Goal: Task Accomplishment & Management: Manage account settings

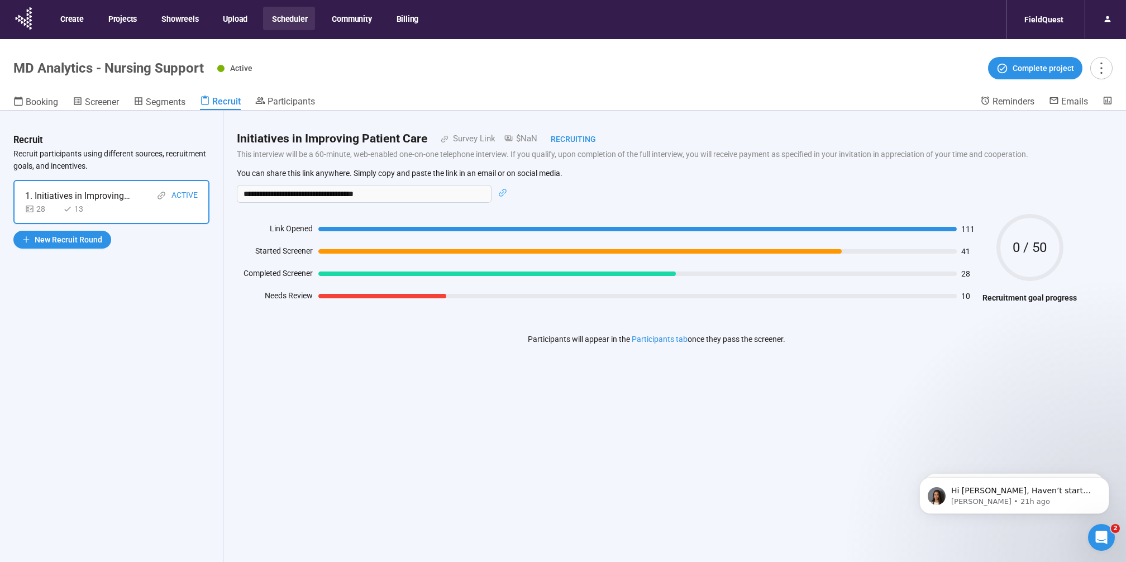
click at [285, 15] on button "Scheduler" at bounding box center [289, 18] width 52 height 23
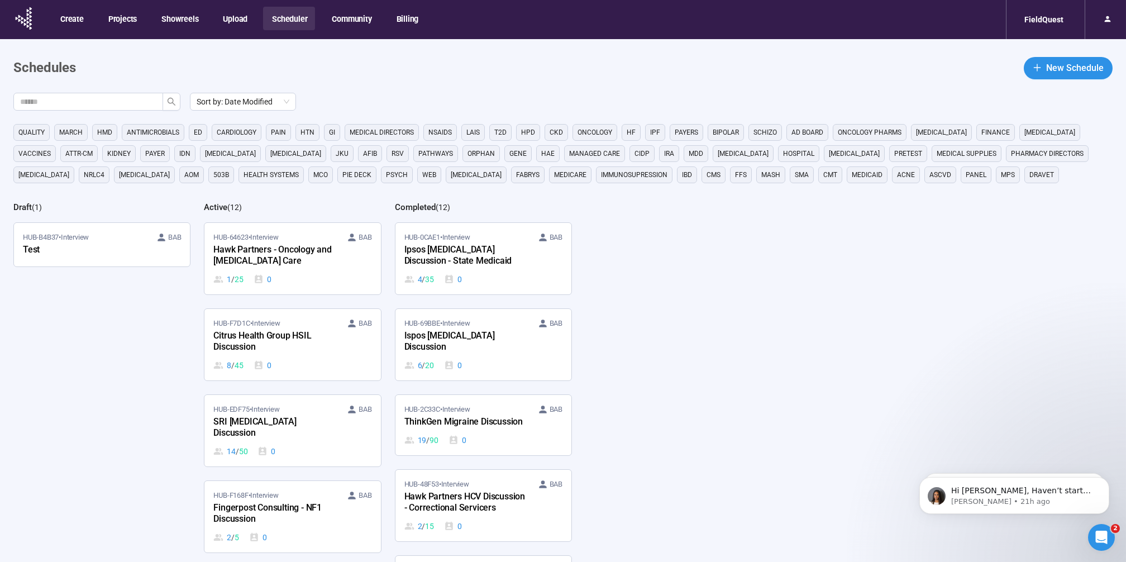
click at [284, 14] on button "Scheduler" at bounding box center [289, 18] width 52 height 23
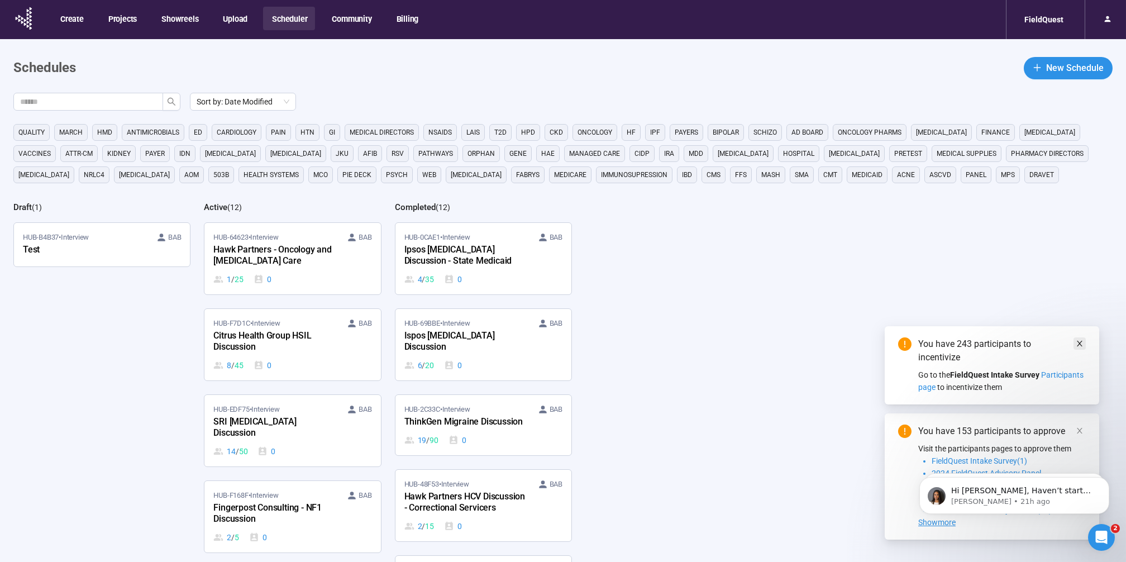
click at [1080, 341] on icon "close" at bounding box center [1080, 344] width 6 height 6
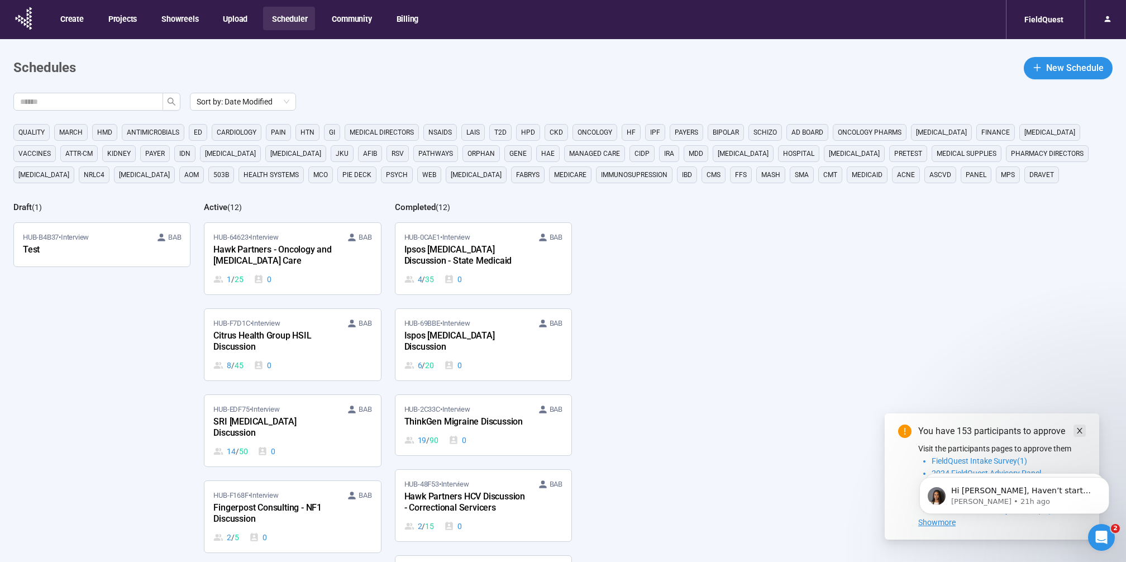
click at [1075, 425] on span at bounding box center [1079, 430] width 8 height 12
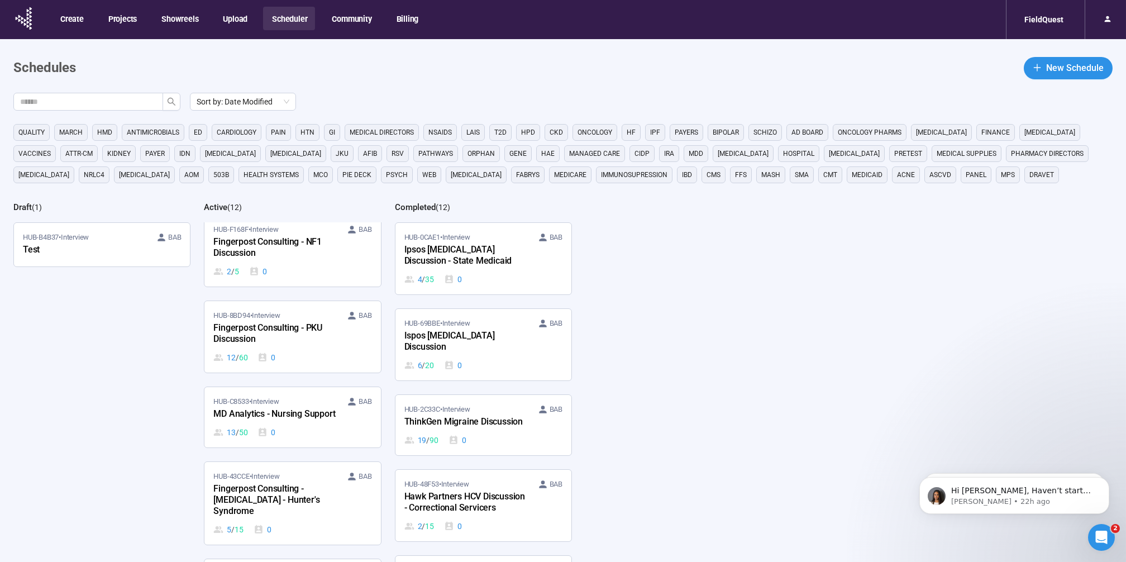
scroll to position [279, 0]
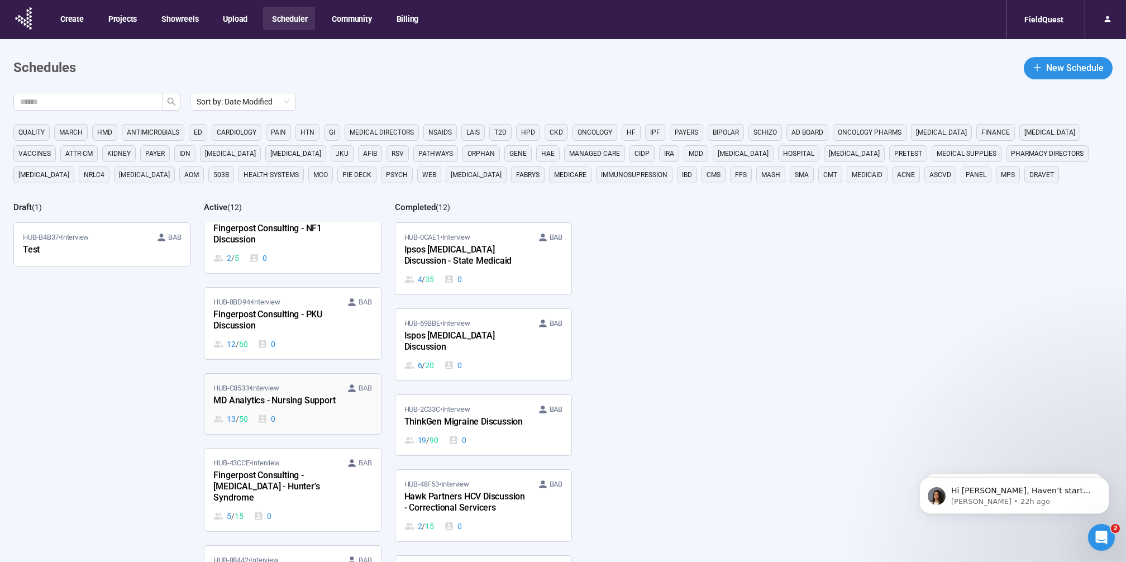
click at [245, 382] on span "HUB-C8533 • Interview" at bounding box center [245, 387] width 65 height 11
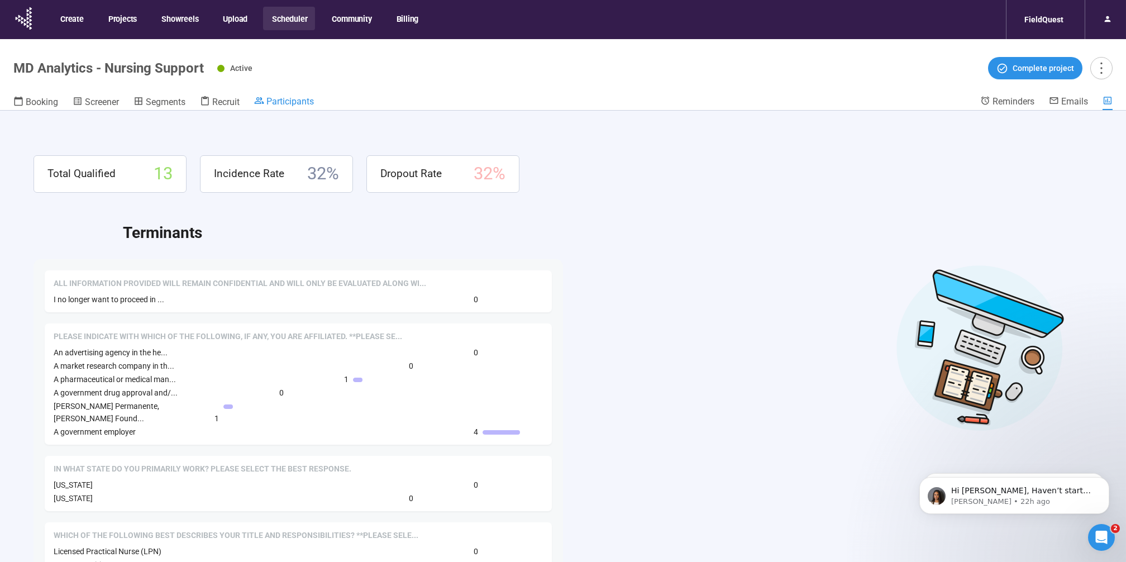
click at [272, 103] on span "Participants" at bounding box center [289, 101] width 47 height 11
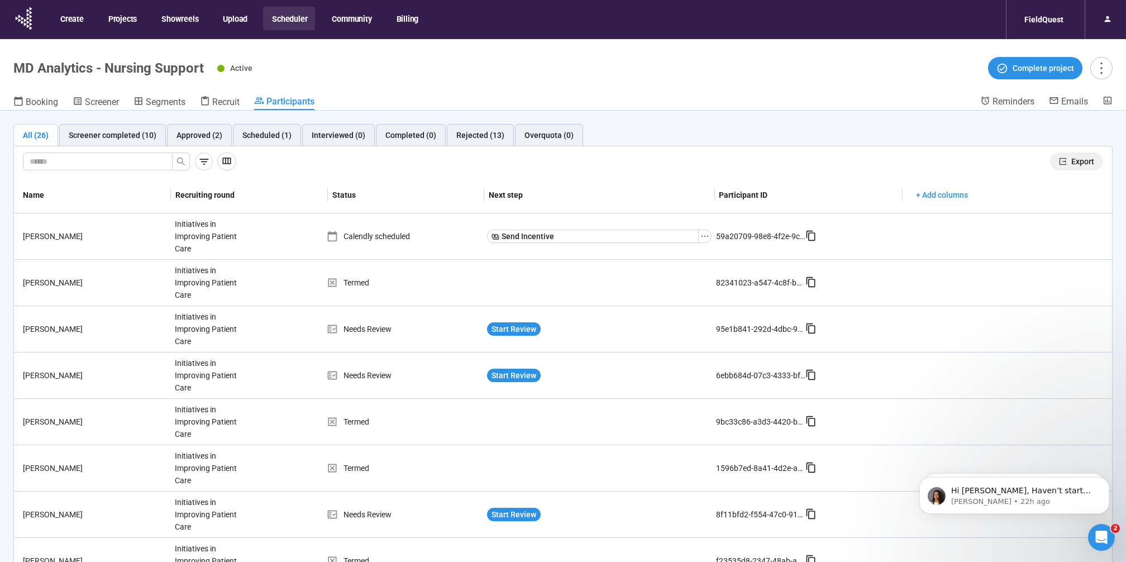
click at [1072, 162] on span "Export" at bounding box center [1082, 161] width 23 height 12
